Goal: Transaction & Acquisition: Book appointment/travel/reservation

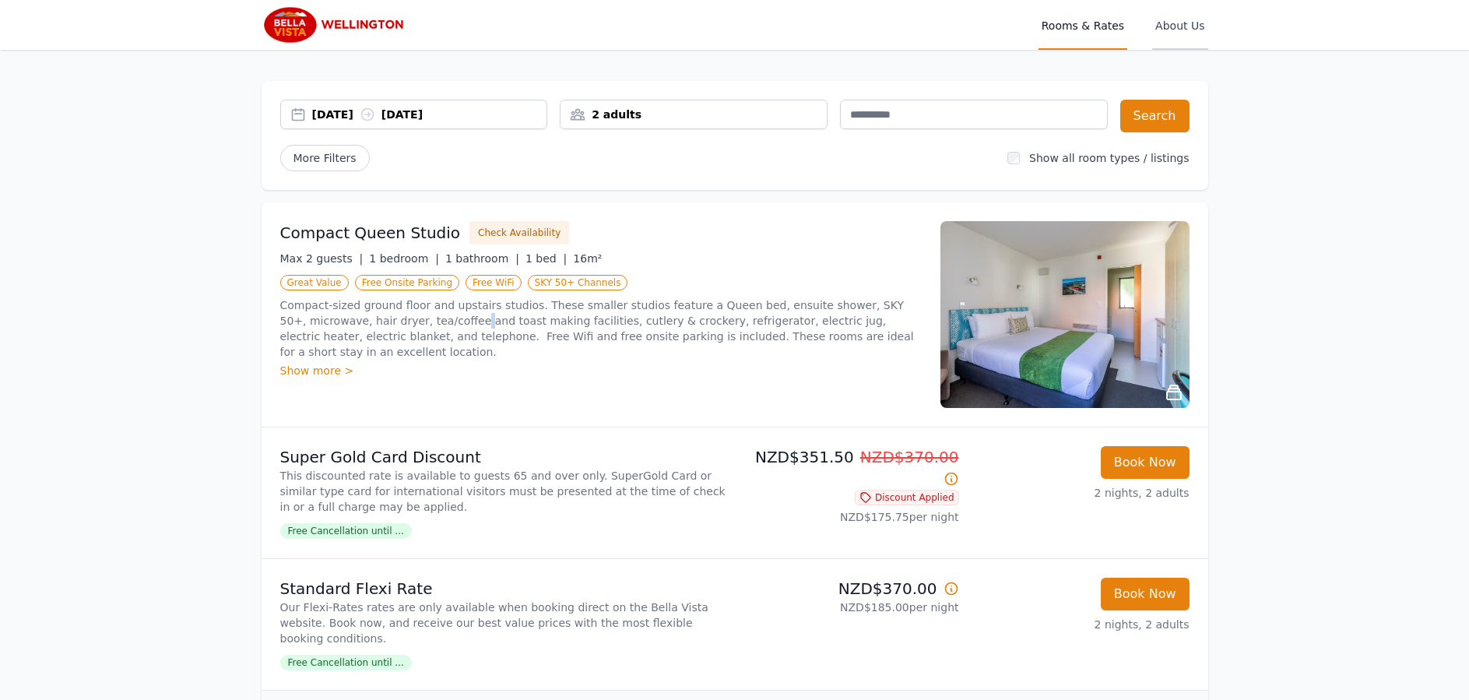
click at [1197, 24] on span "About Us" at bounding box center [1180, 25] width 55 height 50
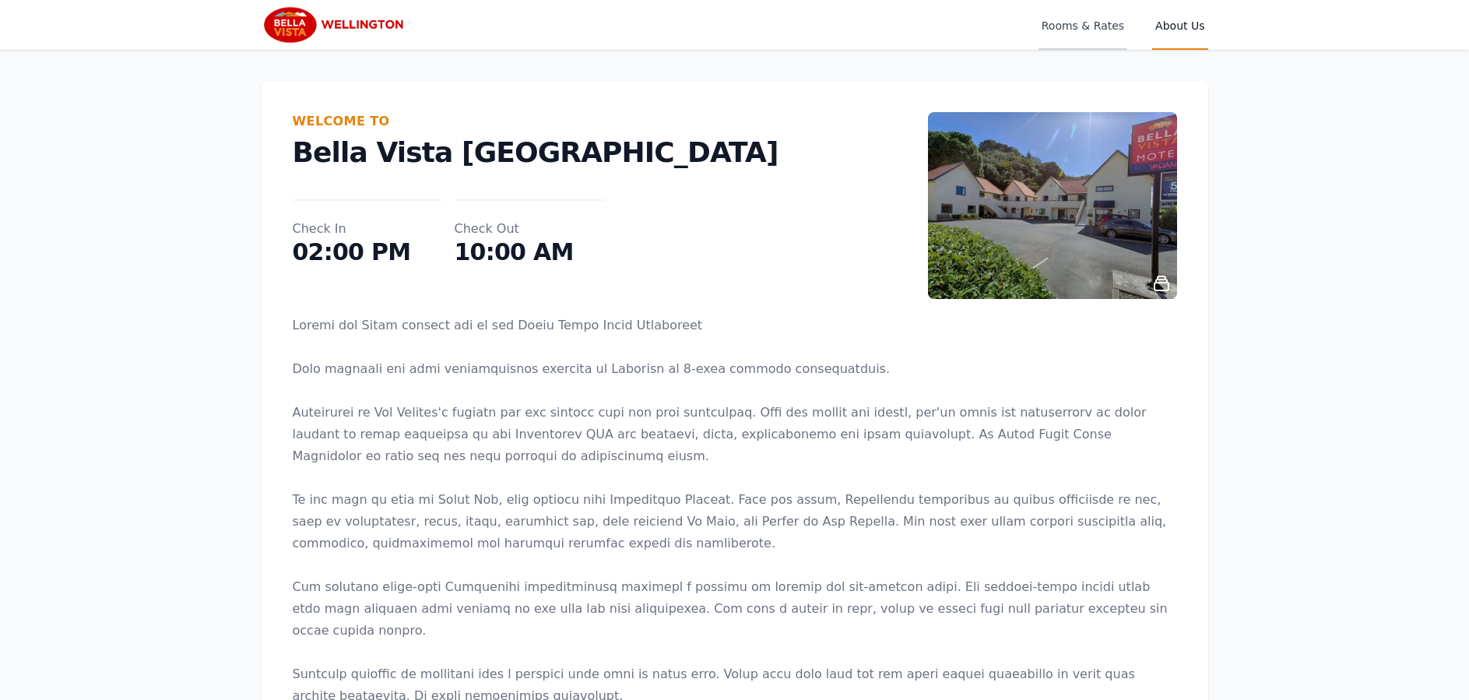
click at [1109, 23] on span "Rooms & Rates" at bounding box center [1083, 25] width 89 height 50
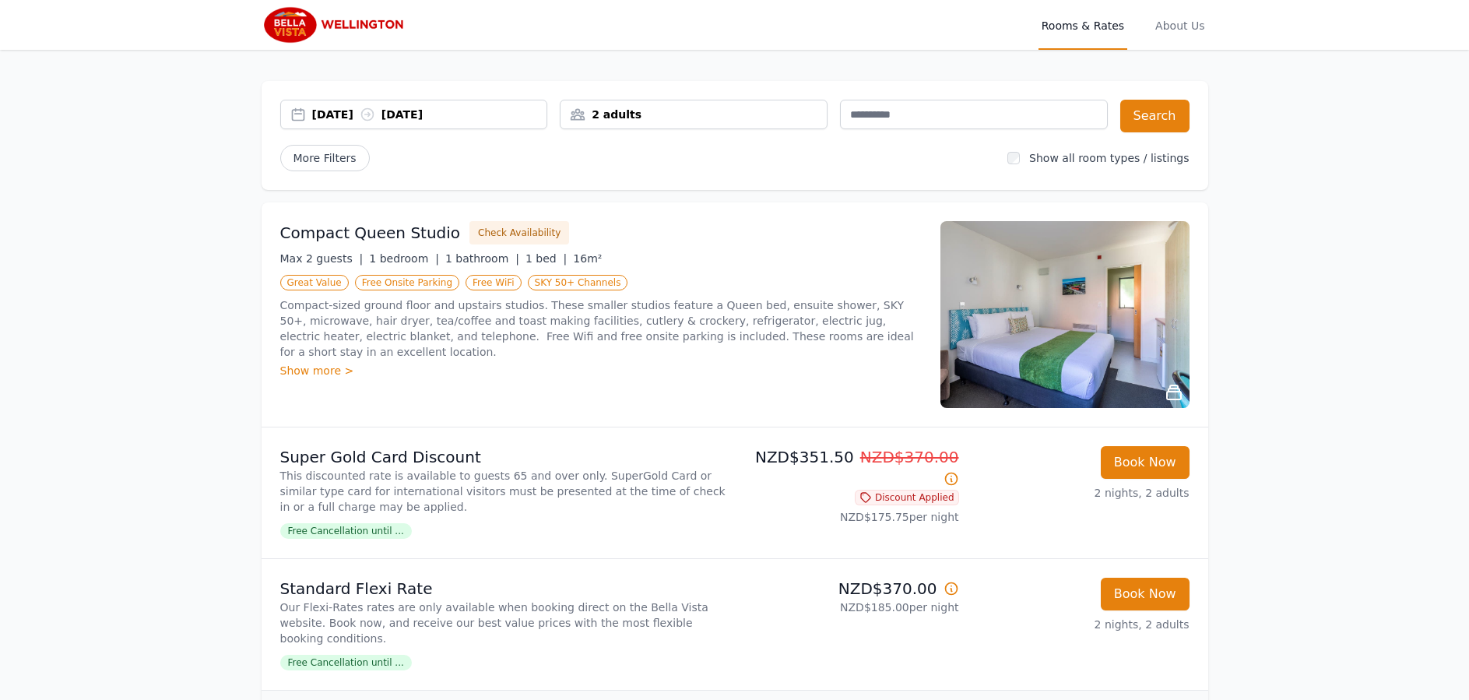
click at [295, 371] on div "Show more >" at bounding box center [601, 371] width 642 height 16
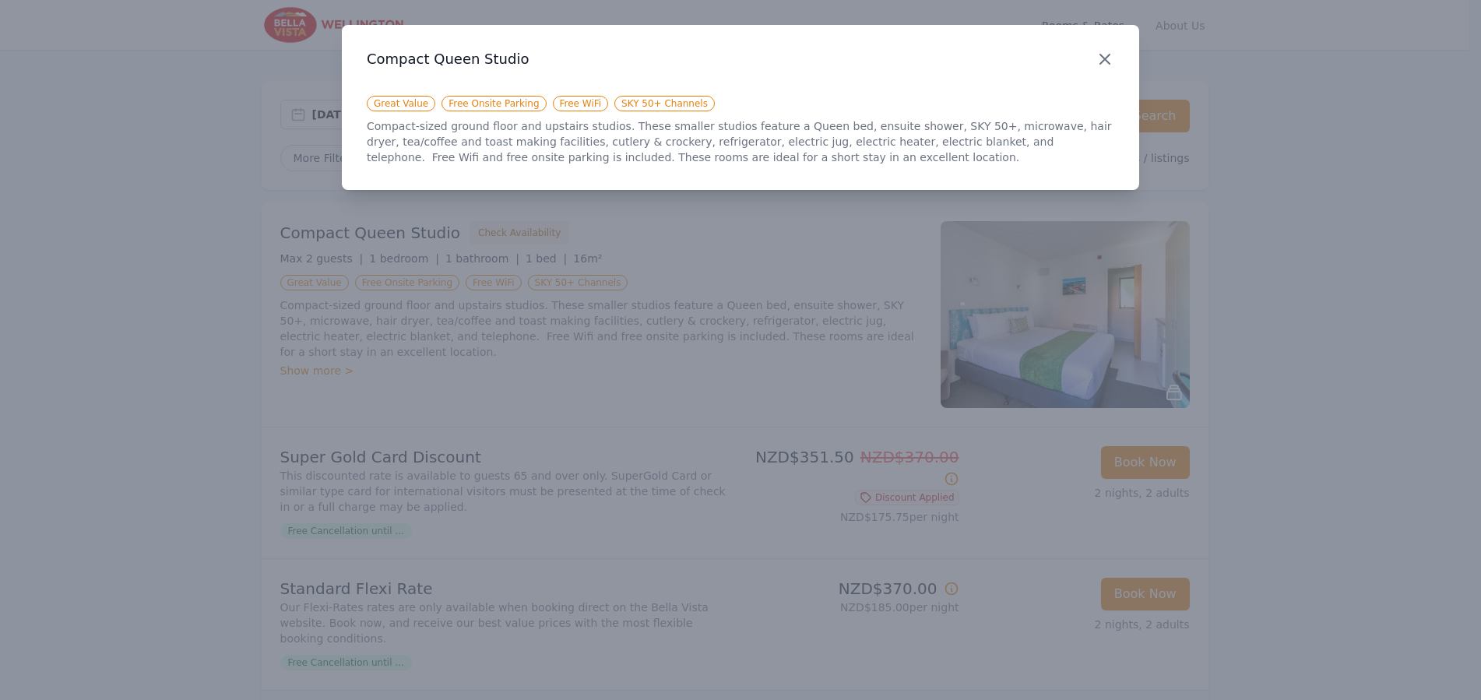
click at [1111, 62] on icon "button" at bounding box center [1105, 59] width 19 height 19
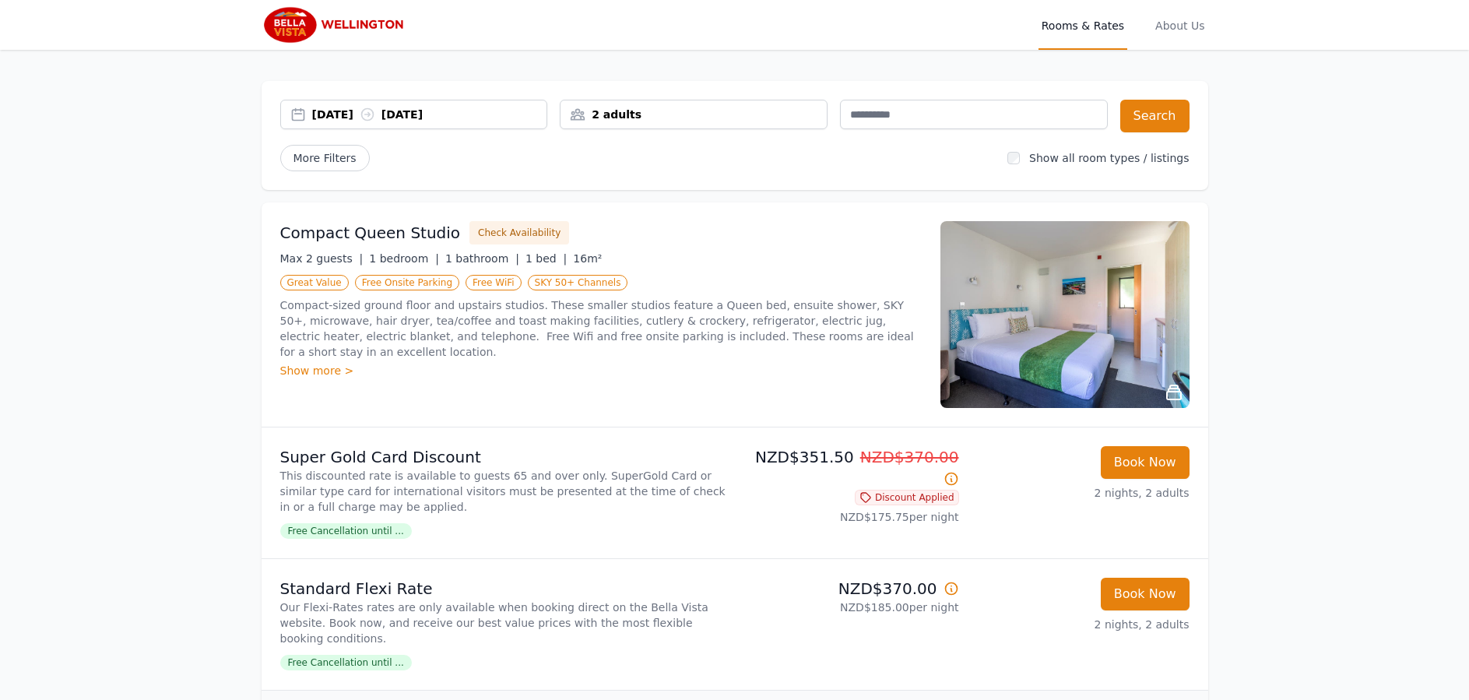
click at [892, 610] on p "NZD$185.00 per night" at bounding box center [850, 608] width 218 height 16
click at [957, 589] on icon at bounding box center [951, 588] width 12 height 12
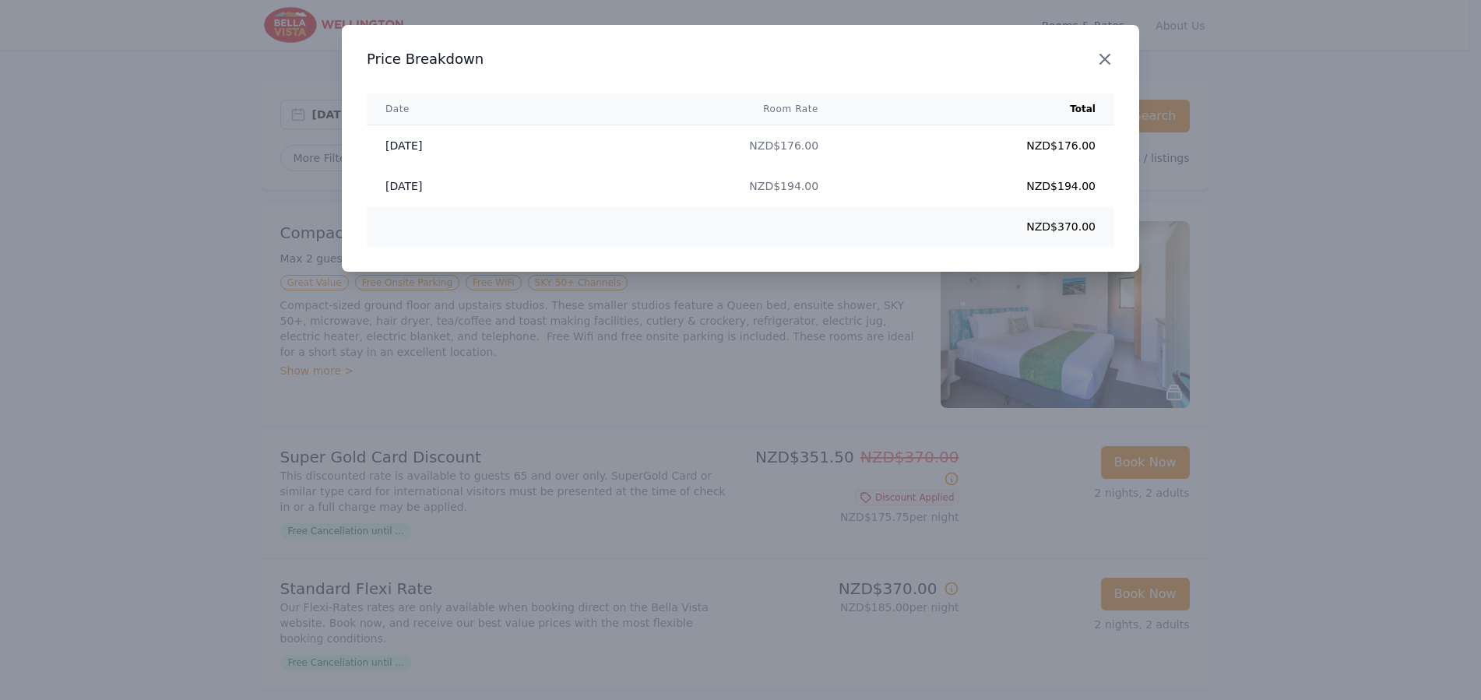
click at [1099, 57] on icon "button" at bounding box center [1105, 59] width 19 height 19
